Goal: Check status: Check status

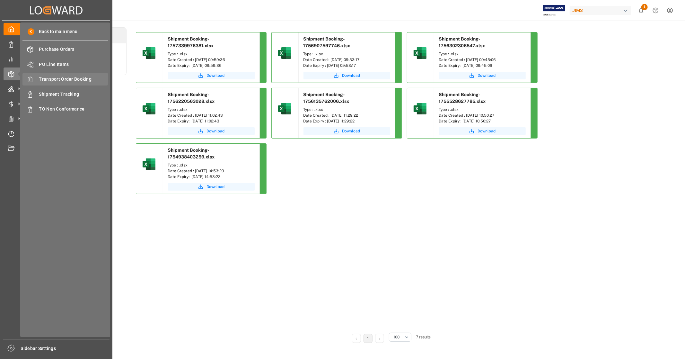
click at [81, 80] on span "Transport Order Booking" at bounding box center [73, 79] width 69 height 7
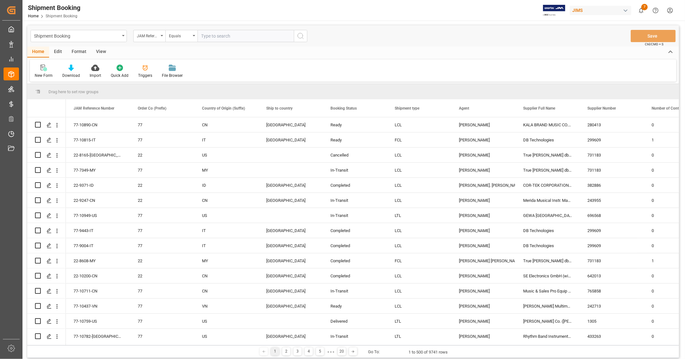
click at [223, 35] on input "text" at bounding box center [246, 36] width 96 height 12
type input "22-10049-CN"
click at [298, 36] on circle "search button" at bounding box center [300, 35] width 5 height 5
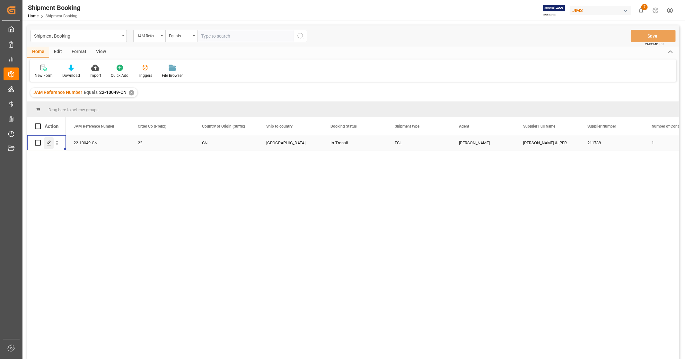
click at [50, 143] on icon "Press SPACE to select this row." at bounding box center [49, 142] width 5 height 5
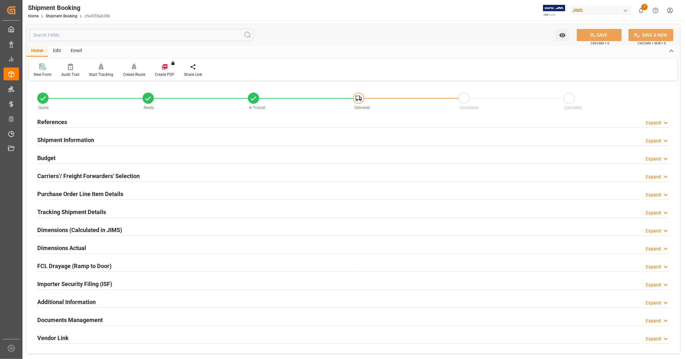
click at [92, 320] on h2 "Documents Management" at bounding box center [70, 320] width 66 height 9
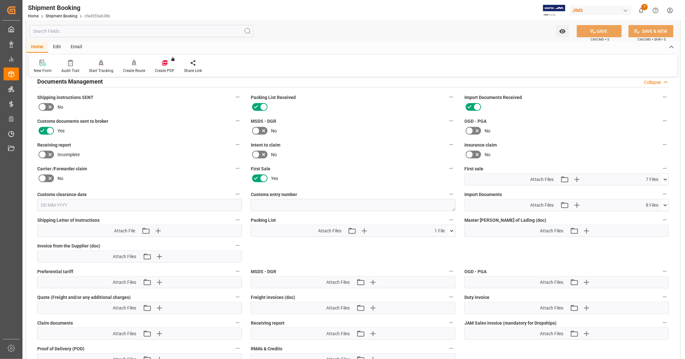
scroll to position [250, 0]
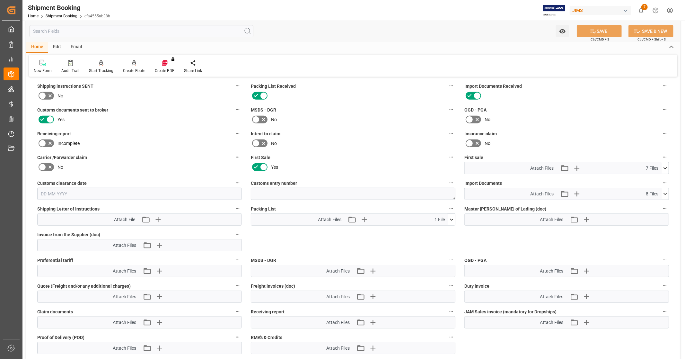
click at [665, 167] on icon at bounding box center [666, 168] width 4 height 2
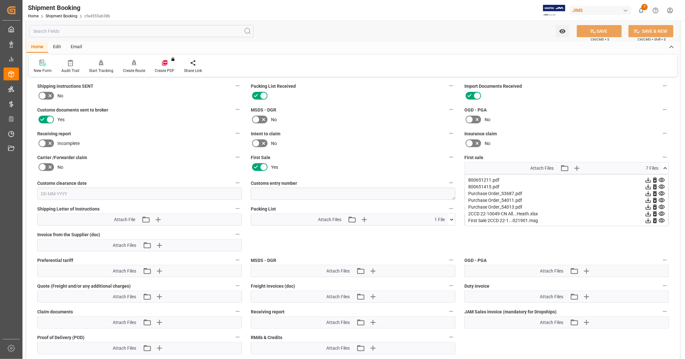
click at [646, 211] on icon at bounding box center [648, 213] width 7 height 7
click at [661, 177] on icon at bounding box center [662, 180] width 7 height 7
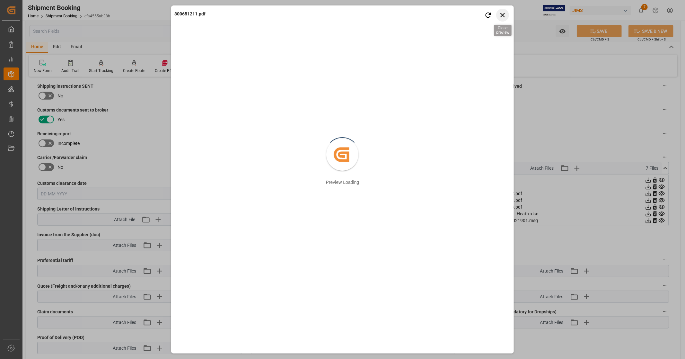
click at [502, 17] on icon "button" at bounding box center [503, 15] width 8 height 8
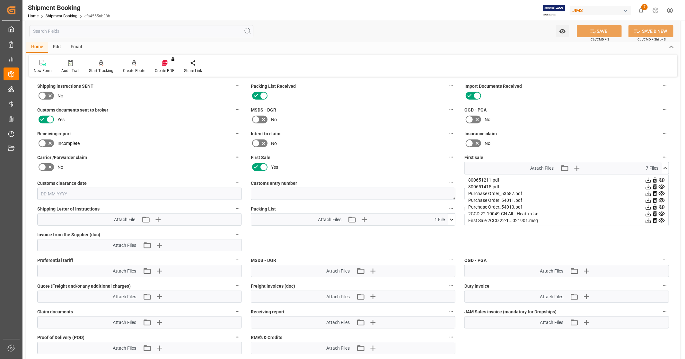
click at [649, 177] on icon at bounding box center [648, 180] width 7 height 7
click at [648, 184] on icon at bounding box center [648, 186] width 7 height 7
click at [668, 166] on icon at bounding box center [665, 168] width 7 height 7
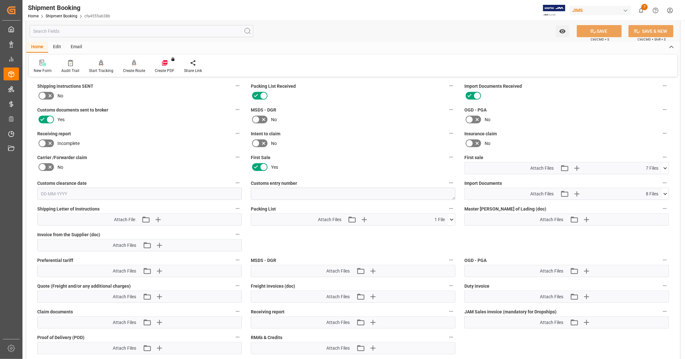
click at [666, 193] on icon at bounding box center [665, 194] width 7 height 7
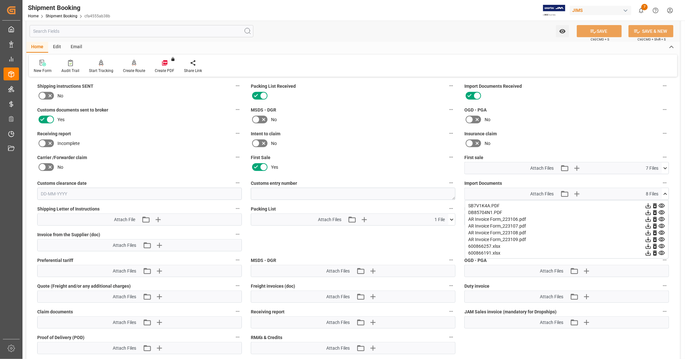
click at [661, 204] on icon at bounding box center [662, 206] width 6 height 4
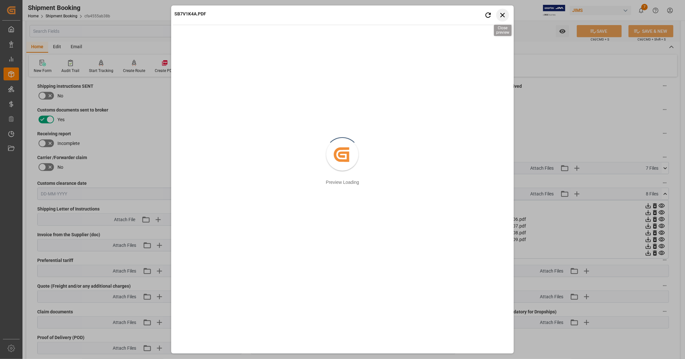
click at [503, 15] on icon "button" at bounding box center [503, 15] width 4 height 4
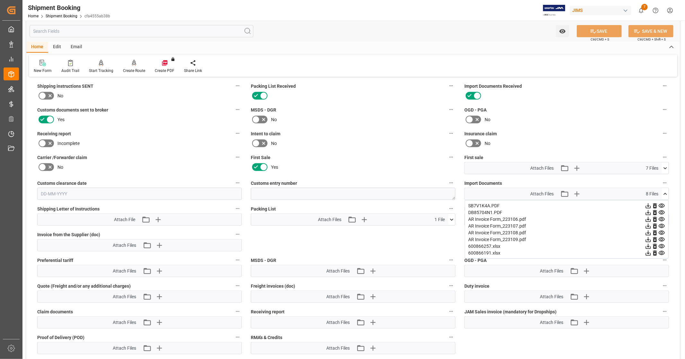
click at [662, 211] on icon at bounding box center [662, 212] width 7 height 7
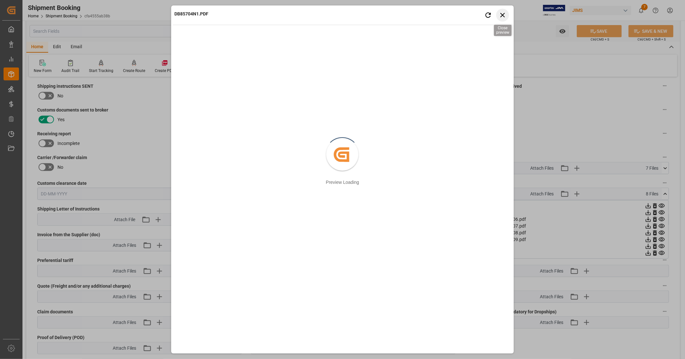
click at [505, 15] on icon "button" at bounding box center [503, 15] width 8 height 8
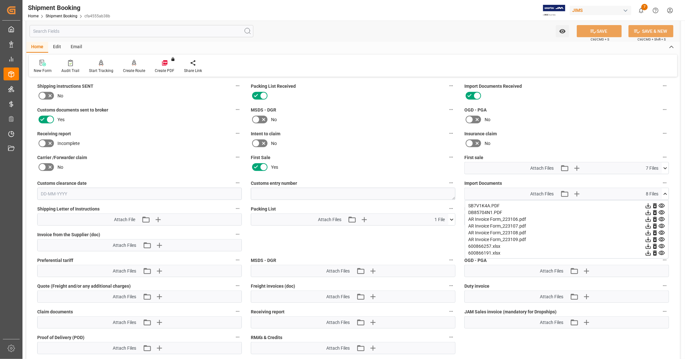
click at [647, 210] on icon at bounding box center [648, 212] width 7 height 7
click at [459, 193] on div "Customs entry number" at bounding box center [353, 189] width 214 height 26
click at [663, 191] on icon at bounding box center [665, 194] width 7 height 7
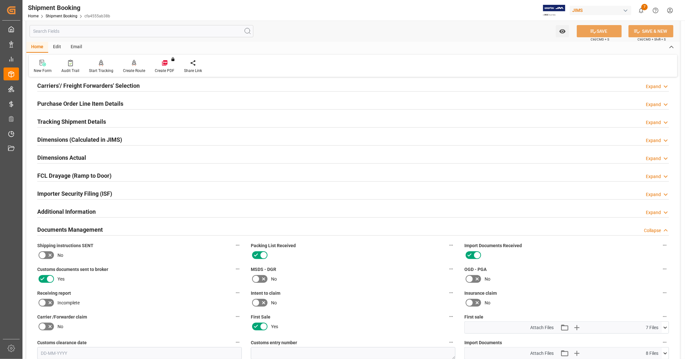
scroll to position [0, 0]
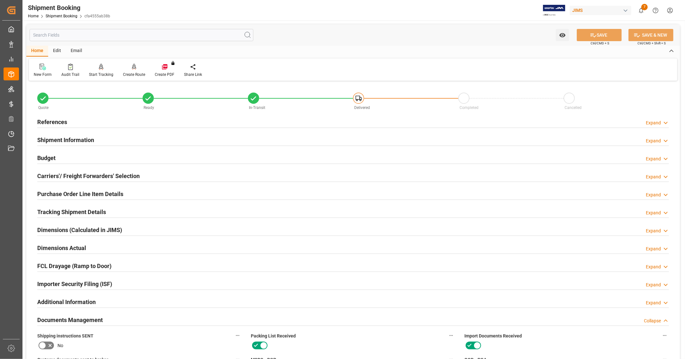
click at [101, 120] on div "References Expand" at bounding box center [353, 121] width 632 height 12
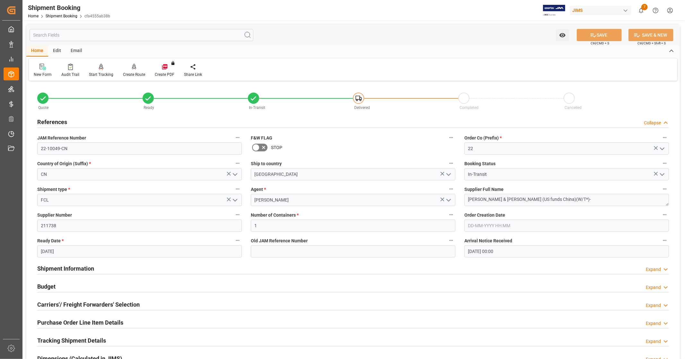
click at [101, 120] on div "References Collapse" at bounding box center [353, 121] width 632 height 12
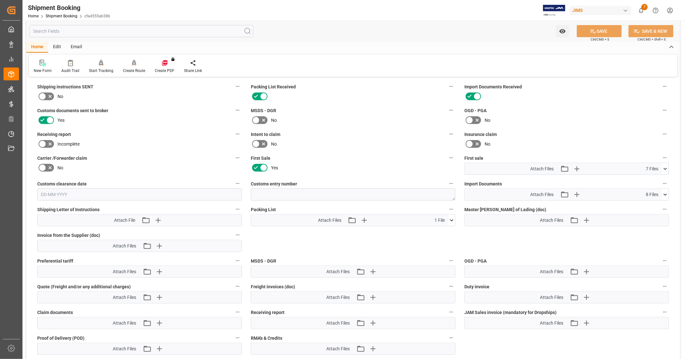
scroll to position [250, 0]
click at [667, 193] on icon at bounding box center [665, 194] width 7 height 7
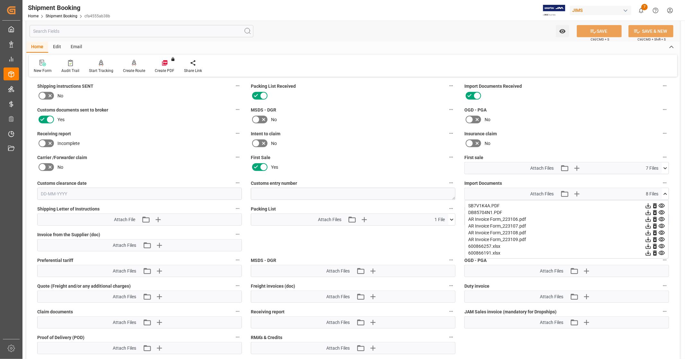
click at [661, 245] on icon at bounding box center [662, 246] width 6 height 4
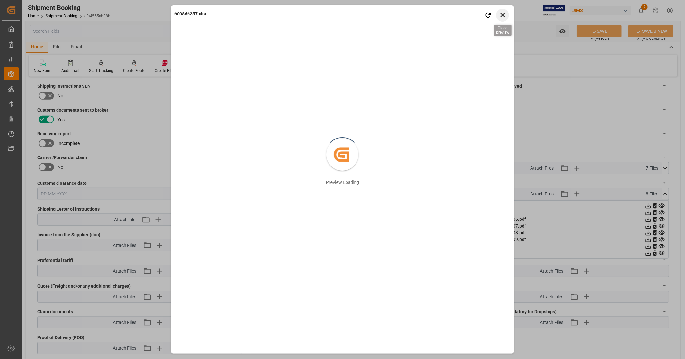
click at [502, 18] on icon "button" at bounding box center [503, 15] width 8 height 8
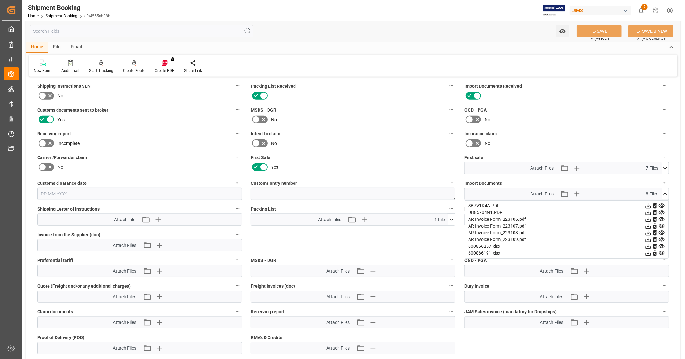
click at [667, 192] on icon at bounding box center [665, 194] width 7 height 7
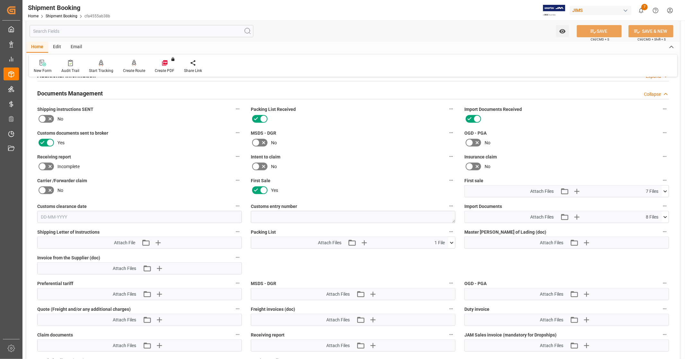
scroll to position [214, 0]
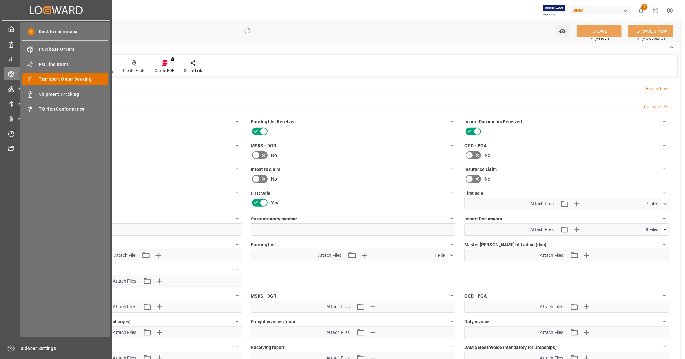
click at [62, 81] on span "Transport Order Booking" at bounding box center [73, 79] width 69 height 7
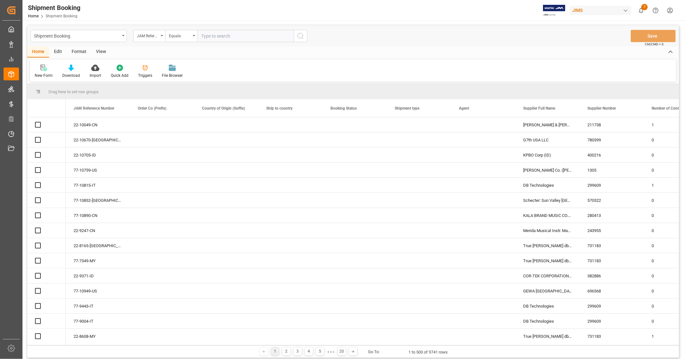
click at [245, 37] on input "text" at bounding box center [246, 36] width 96 height 12
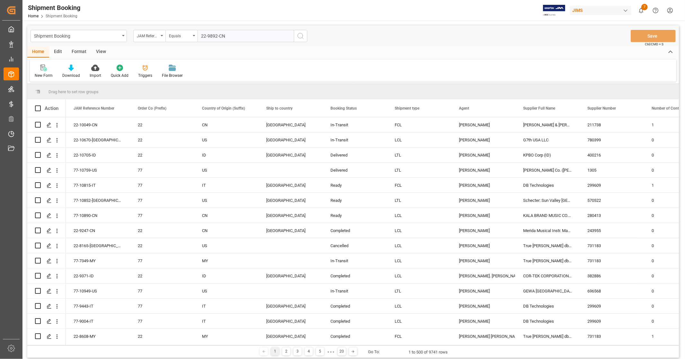
type input "22-9892-CN"
click at [303, 38] on line "search button" at bounding box center [302, 38] width 1 height 1
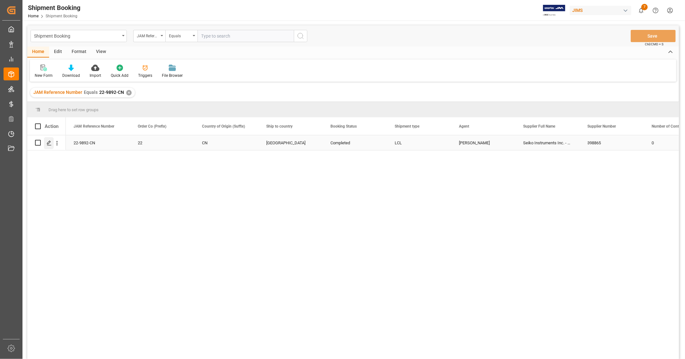
click at [49, 144] on icon "Press SPACE to select this row." at bounding box center [49, 142] width 5 height 5
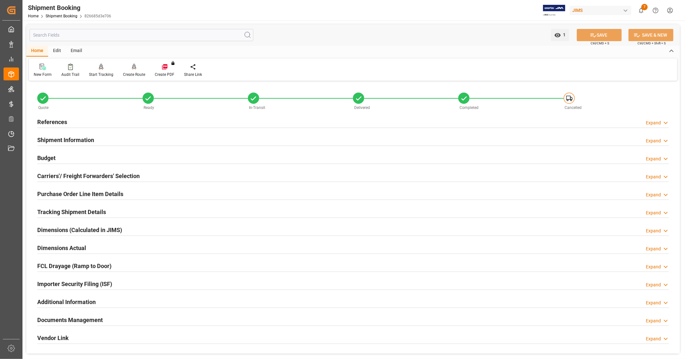
click at [76, 121] on div "References Expand" at bounding box center [353, 121] width 632 height 12
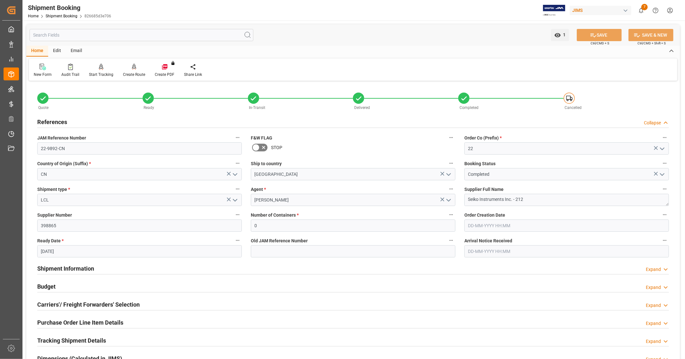
click at [76, 121] on div "References Collapse" at bounding box center [353, 121] width 632 height 12
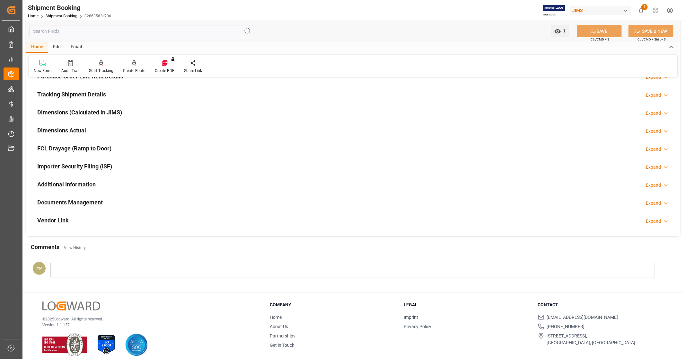
scroll to position [124, 0]
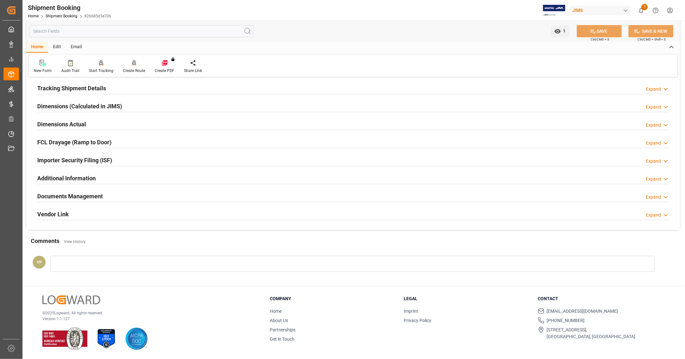
click at [105, 195] on div "Documents Management Expand" at bounding box center [353, 196] width 632 height 12
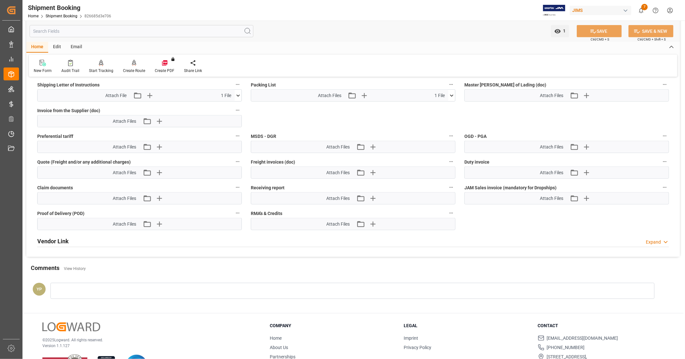
scroll to position [302, 0]
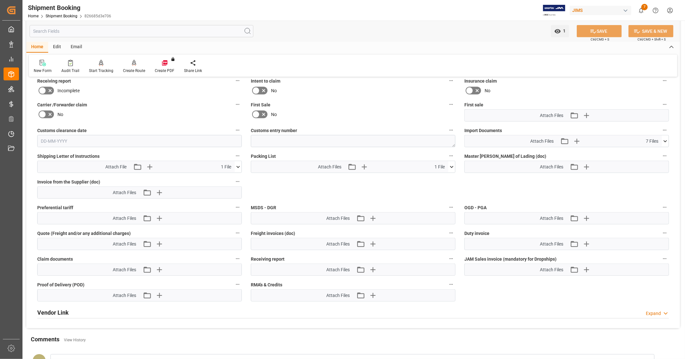
click at [667, 139] on icon at bounding box center [665, 141] width 7 height 7
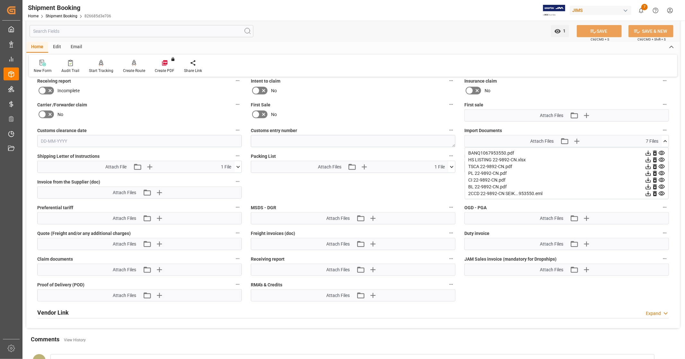
click at [648, 158] on icon at bounding box center [648, 159] width 5 height 5
click at [649, 179] on icon at bounding box center [648, 180] width 7 height 7
click at [649, 187] on icon at bounding box center [648, 186] width 7 height 7
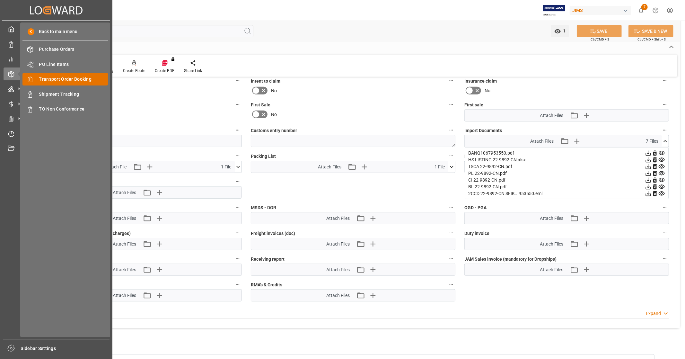
click at [66, 78] on span "Transport Order Booking" at bounding box center [73, 79] width 69 height 7
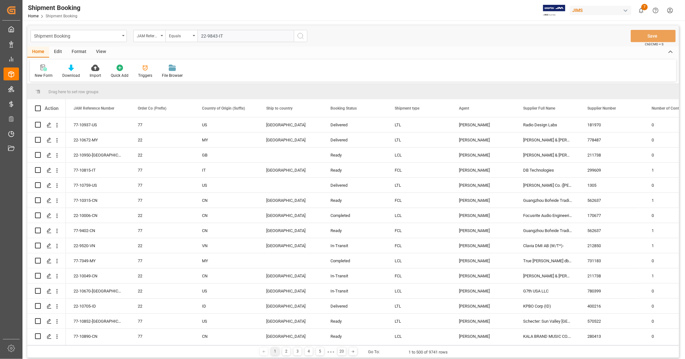
type input "22-9843-IT"
click at [301, 35] on icon "search button" at bounding box center [301, 36] width 8 height 8
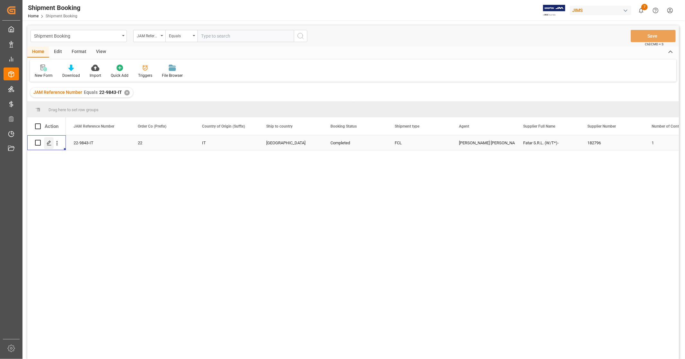
click at [50, 143] on icon "Press SPACE to select this row." at bounding box center [49, 142] width 5 height 5
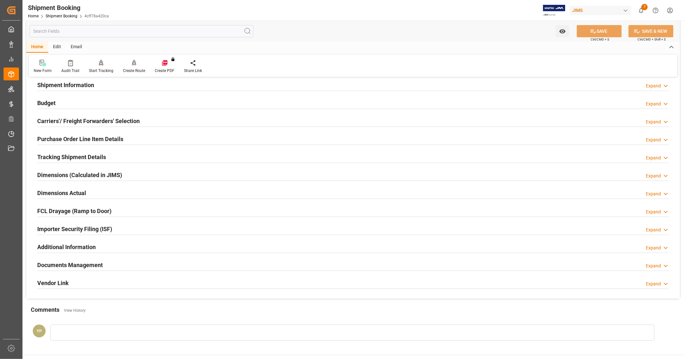
scroll to position [124, 0]
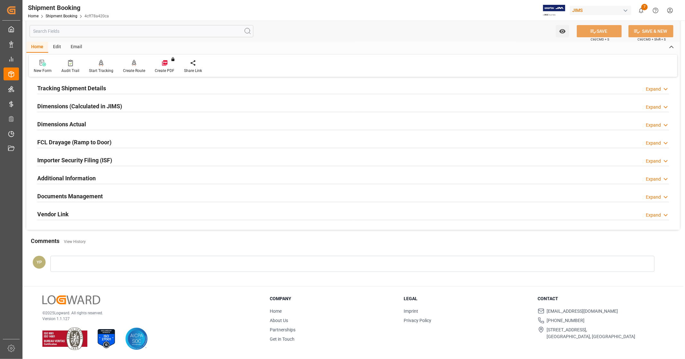
click at [108, 194] on div "Documents Management Expand" at bounding box center [353, 196] width 632 height 12
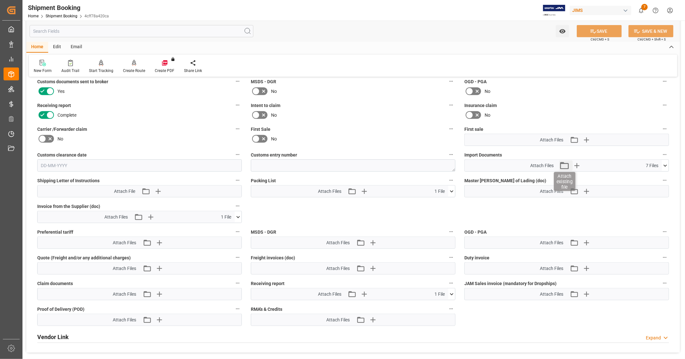
scroll to position [267, 0]
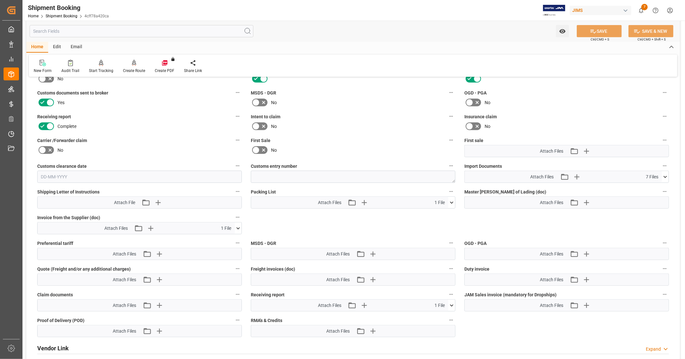
click at [666, 174] on icon at bounding box center [665, 177] width 7 height 7
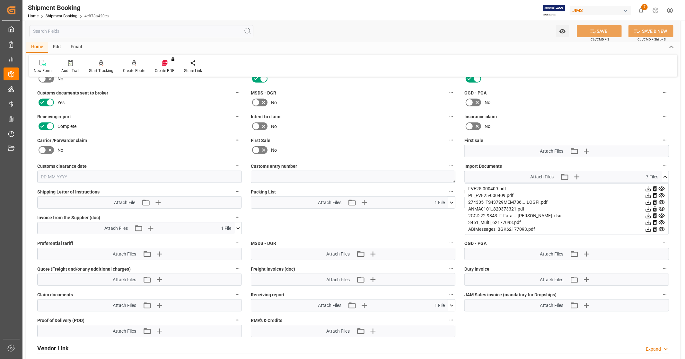
click at [648, 215] on icon at bounding box center [648, 215] width 5 height 5
click at [662, 187] on icon at bounding box center [662, 188] width 7 height 7
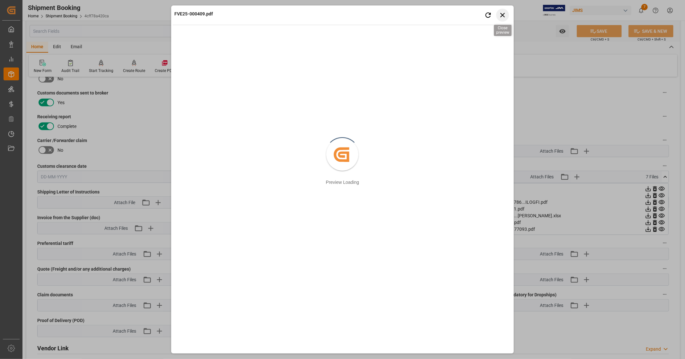
click at [501, 14] on icon "button" at bounding box center [503, 15] width 8 height 8
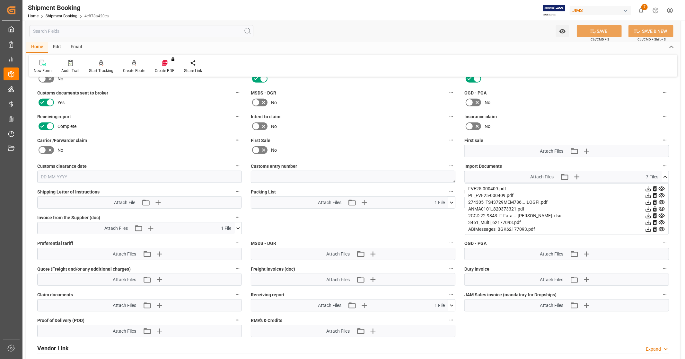
click at [648, 187] on icon at bounding box center [648, 188] width 5 height 5
click at [662, 207] on icon at bounding box center [662, 209] width 6 height 4
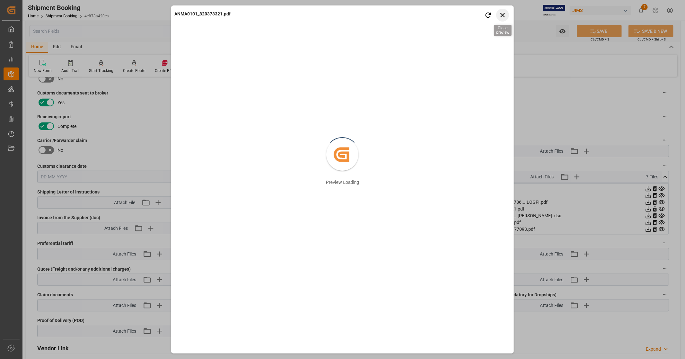
click at [502, 16] on icon "button" at bounding box center [503, 15] width 8 height 8
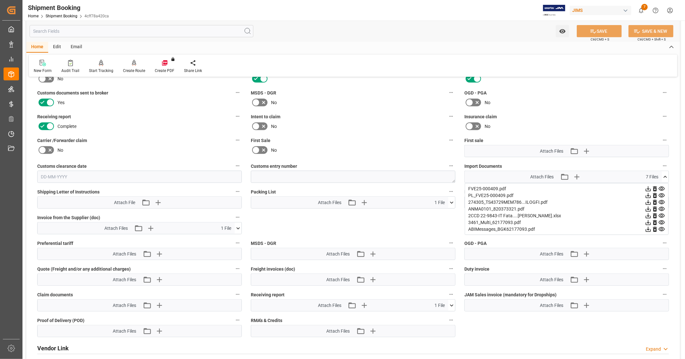
click at [648, 208] on icon at bounding box center [648, 209] width 5 height 5
click at [664, 200] on icon at bounding box center [662, 202] width 6 height 4
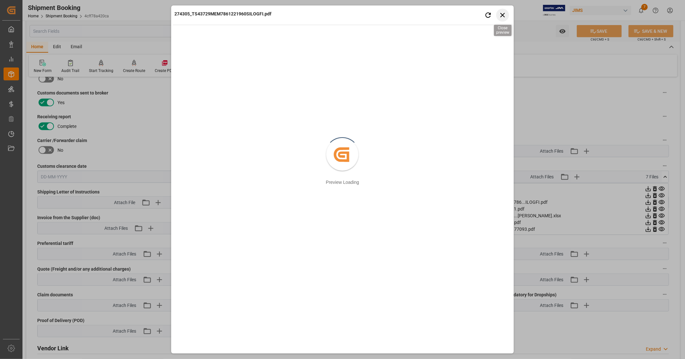
click at [503, 14] on icon "button" at bounding box center [503, 15] width 4 height 4
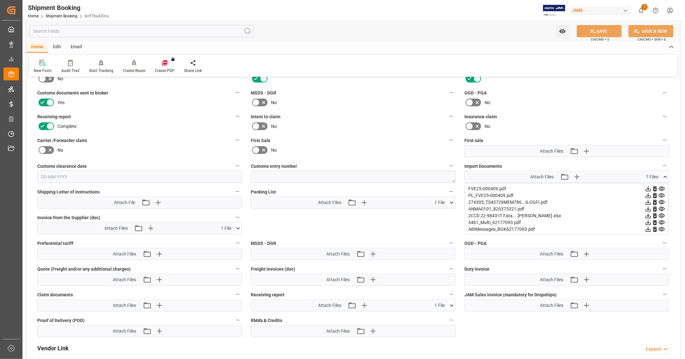
click at [648, 200] on icon at bounding box center [648, 202] width 5 height 5
